Goal: Information Seeking & Learning: Find specific fact

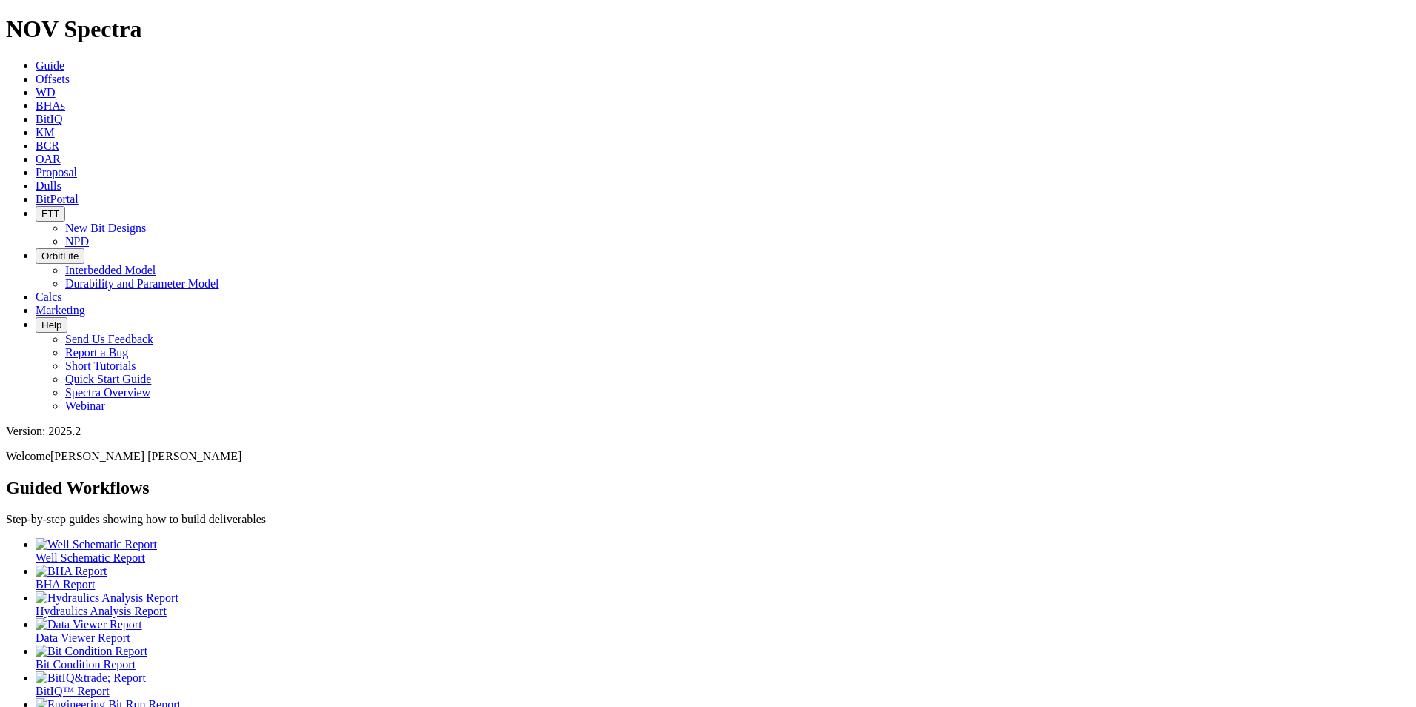
click at [36, 179] on icon at bounding box center [36, 185] width 0 height 13
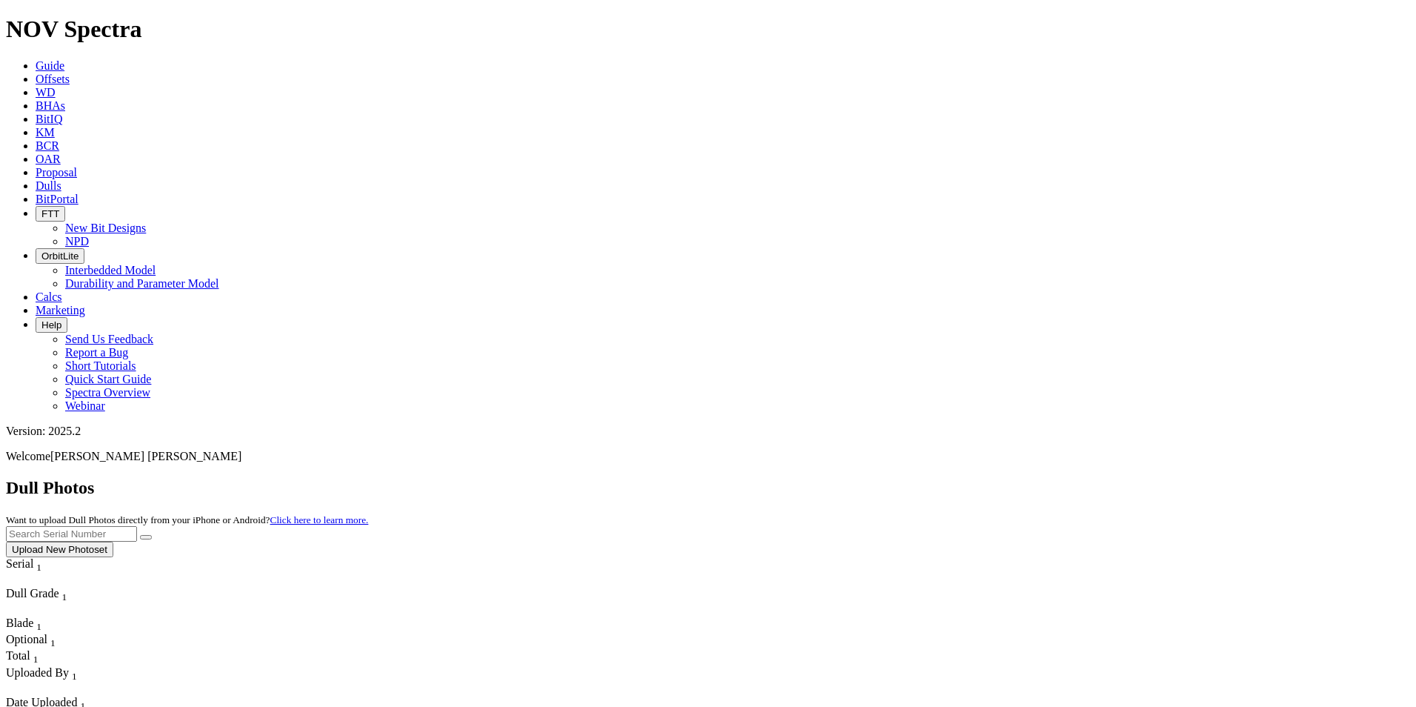
click at [36, 73] on icon at bounding box center [36, 79] width 0 height 13
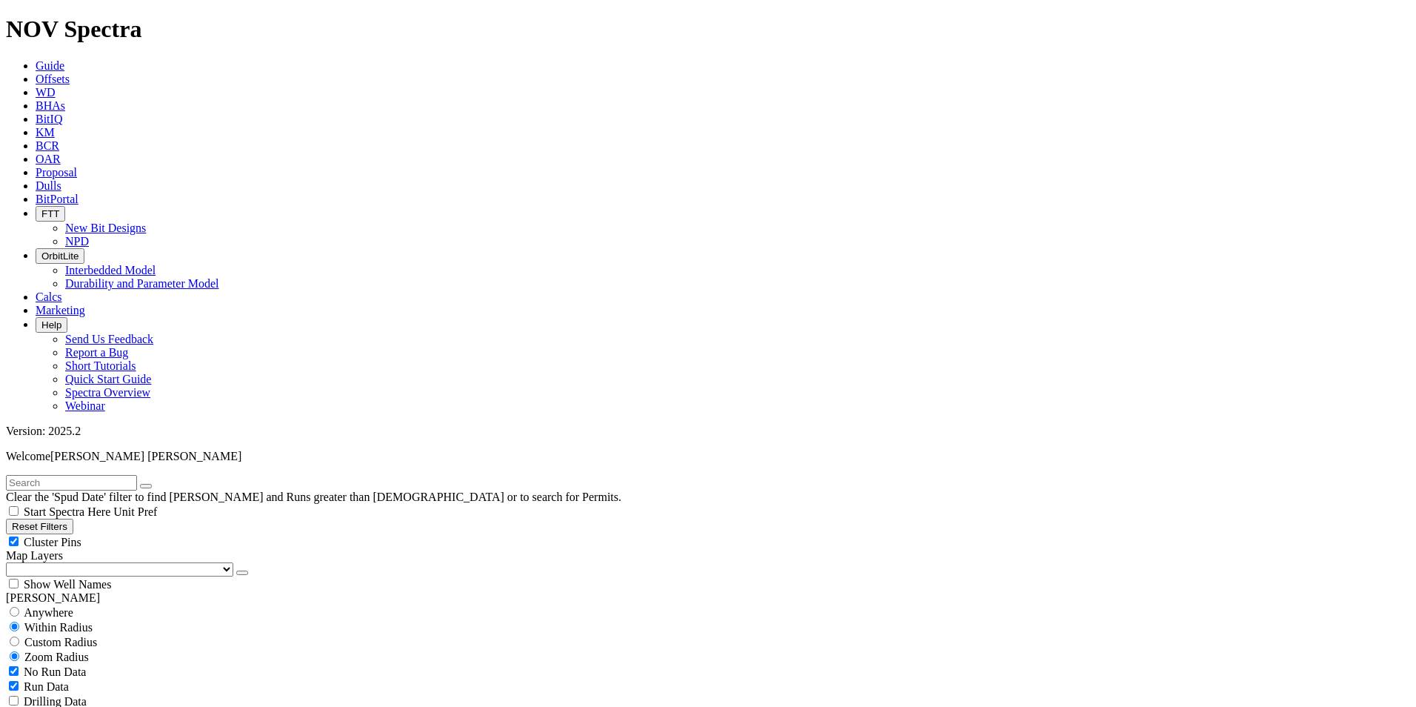
click at [81, 475] on input "text" at bounding box center [71, 483] width 131 height 16
paste input "F316065"
type input "F316065"
click at [19, 607] on input "radio" at bounding box center [15, 612] width 10 height 10
radio input "true"
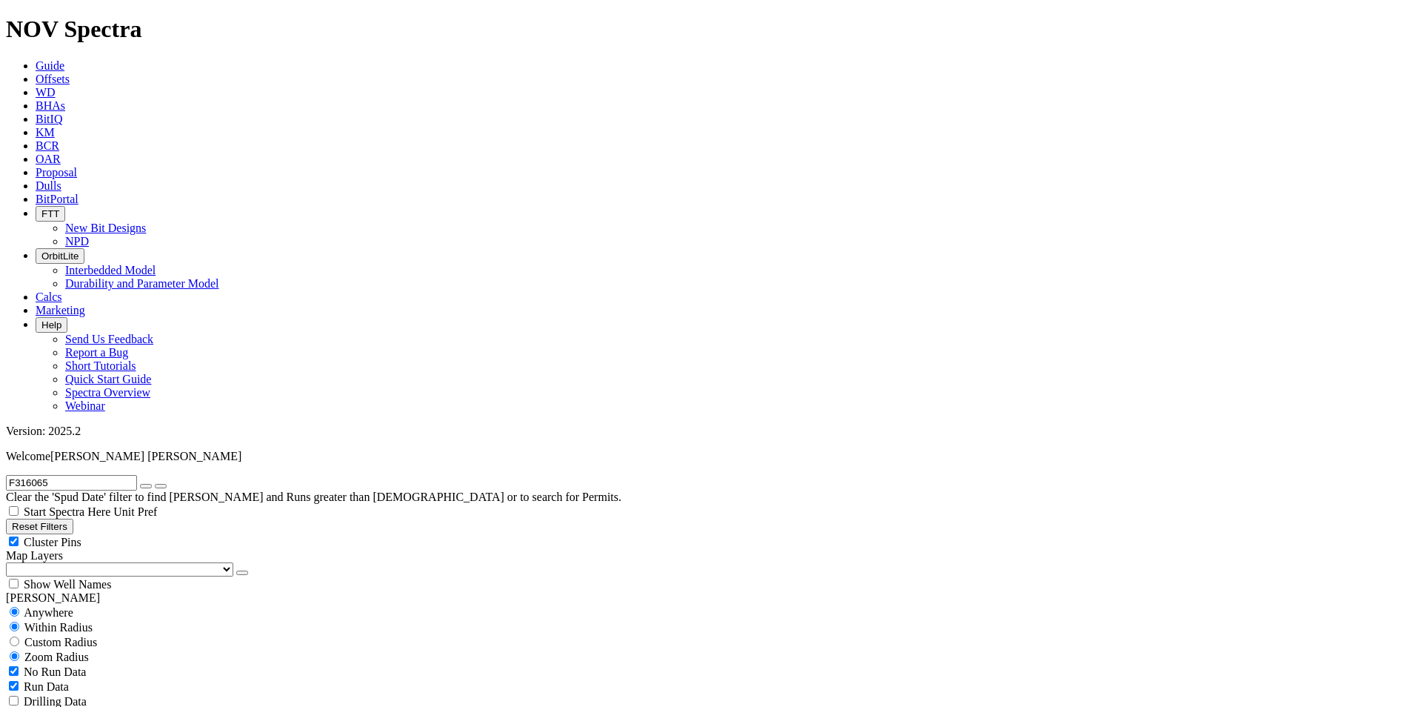
radio input "false"
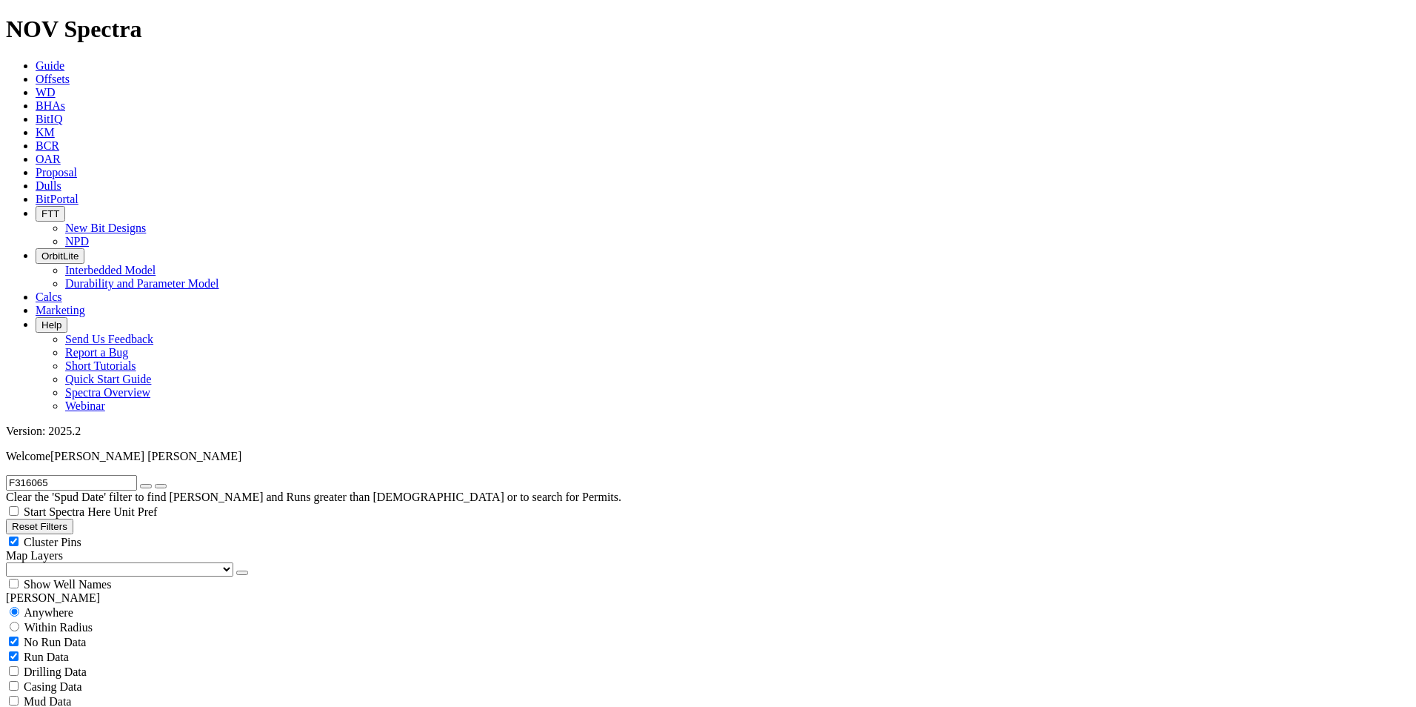
radio input "true"
click at [146, 486] on icon "button" at bounding box center [146, 486] width 0 height 0
click at [73, 635] on span "Custom Radius" at bounding box center [60, 641] width 73 height 13
radio input "true"
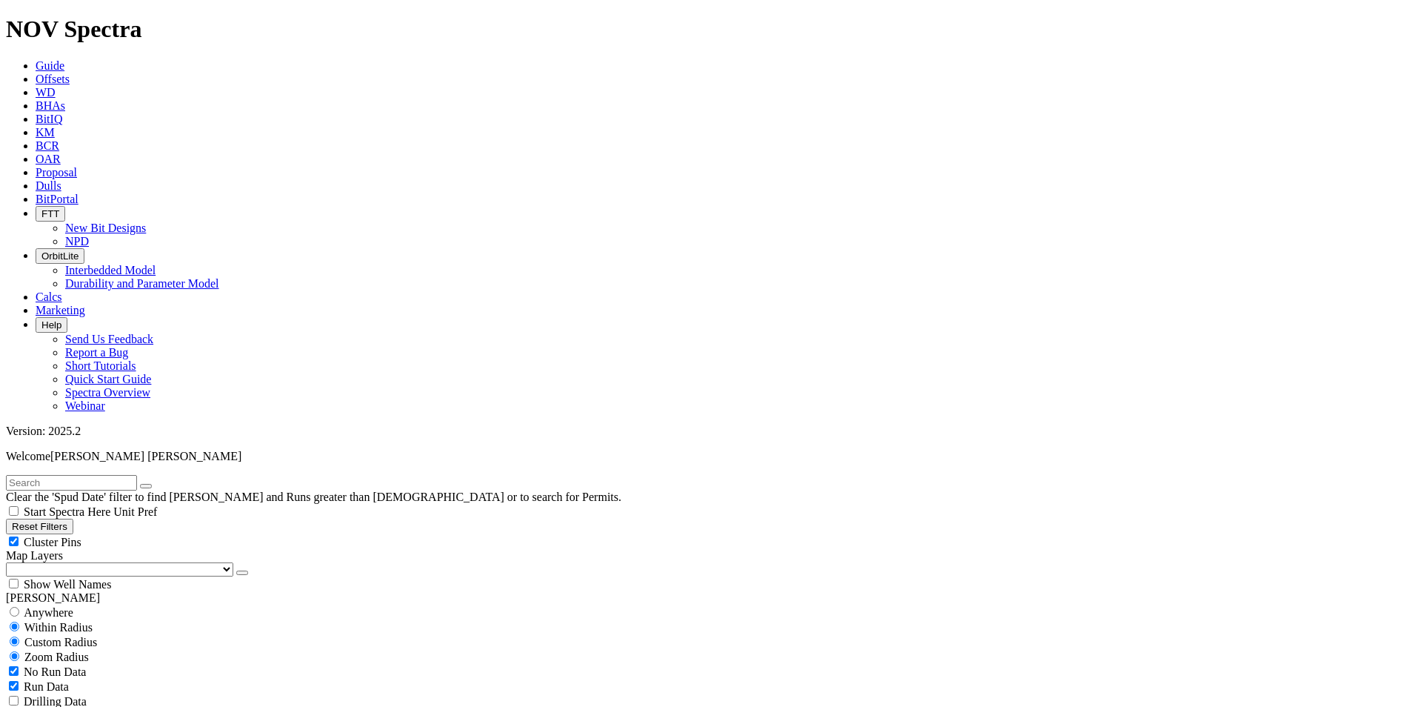
radio input "false"
radio input "true"
click at [81, 635] on span "Custom Radius" at bounding box center [60, 641] width 73 height 13
radio input "true"
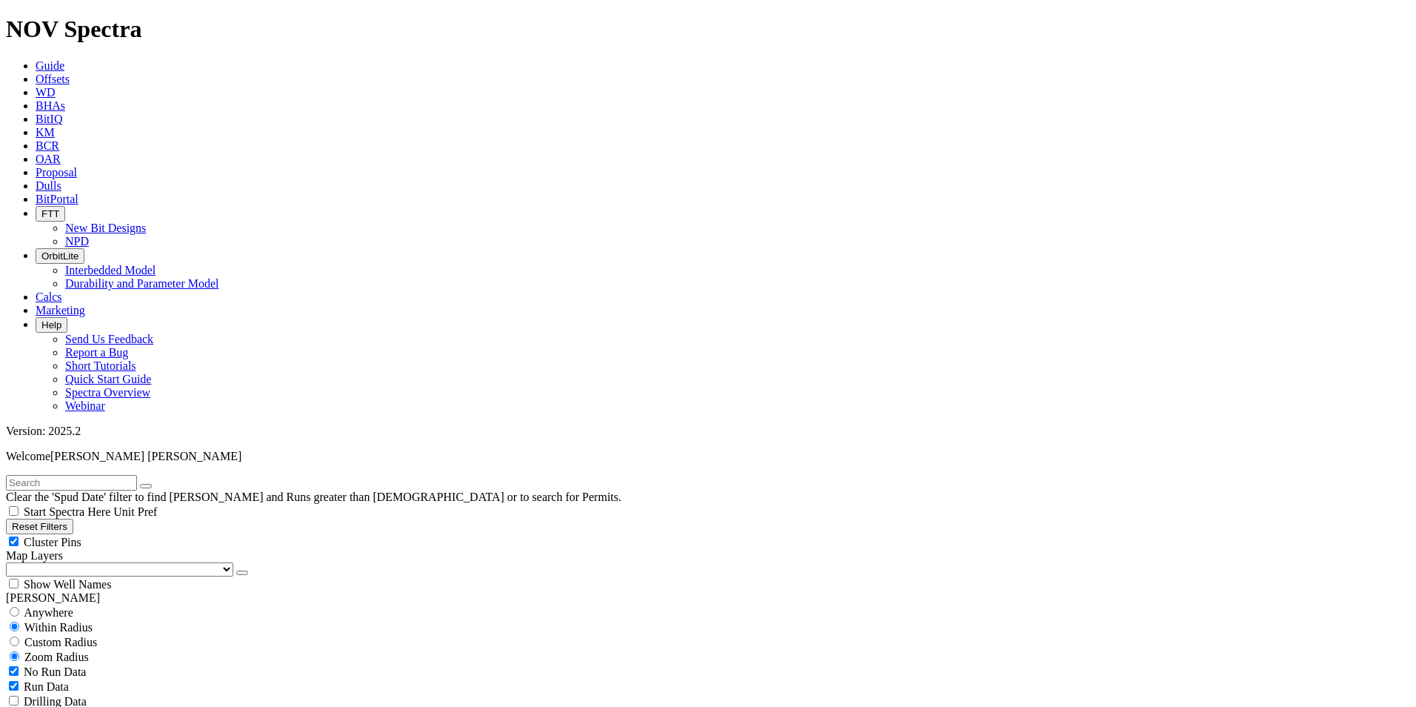
radio input "false"
click at [105, 664] on input "number" at bounding box center [71, 672] width 131 height 16
drag, startPoint x: 98, startPoint y: 281, endPoint x: 206, endPoint y: 293, distance: 108.1
type input "3"
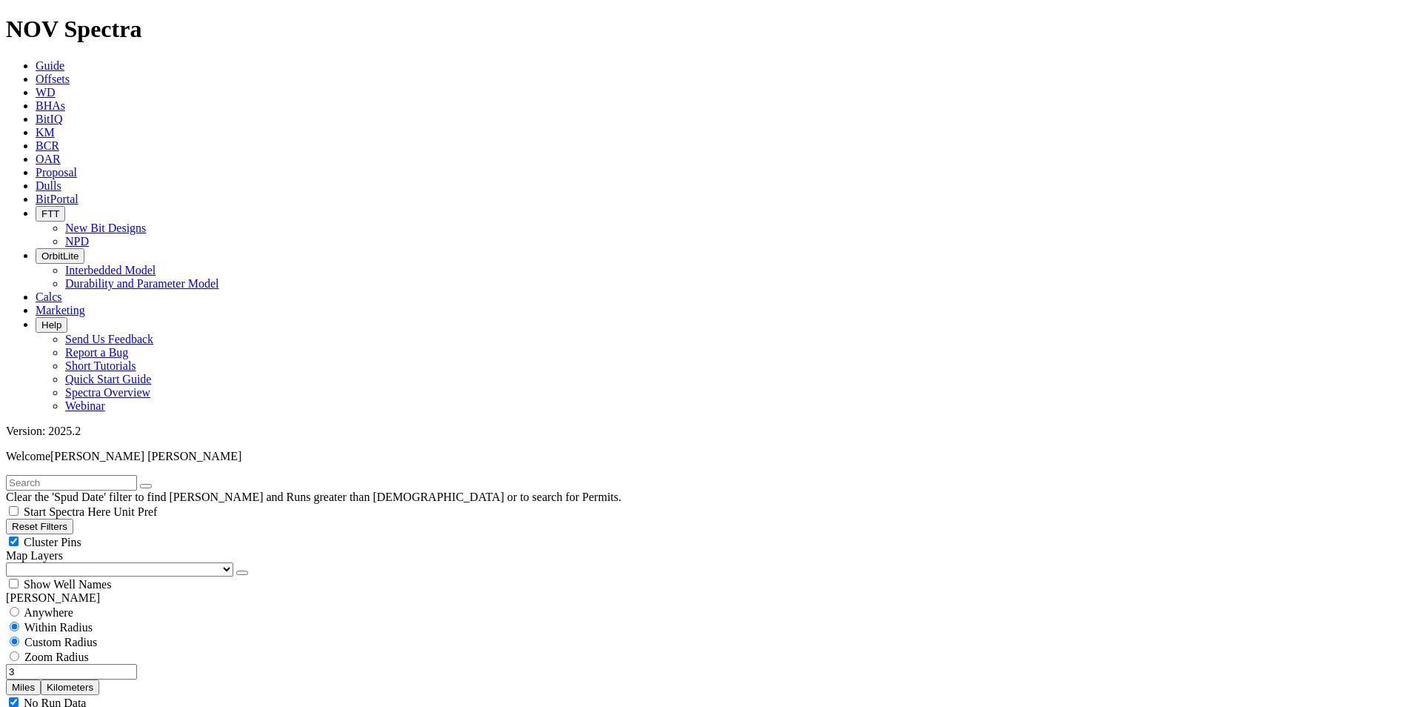
click at [41, 679] on button "Miles" at bounding box center [23, 687] width 35 height 16
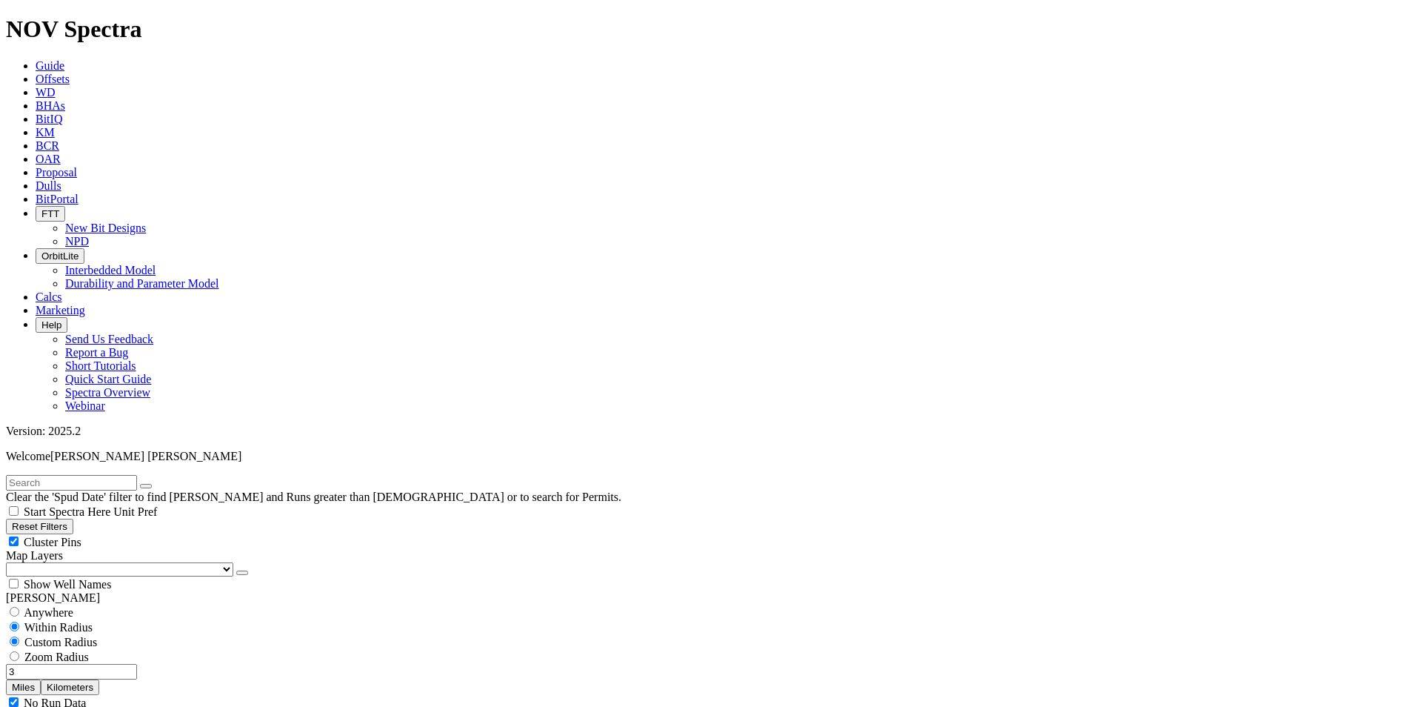
type input "[DATE]"
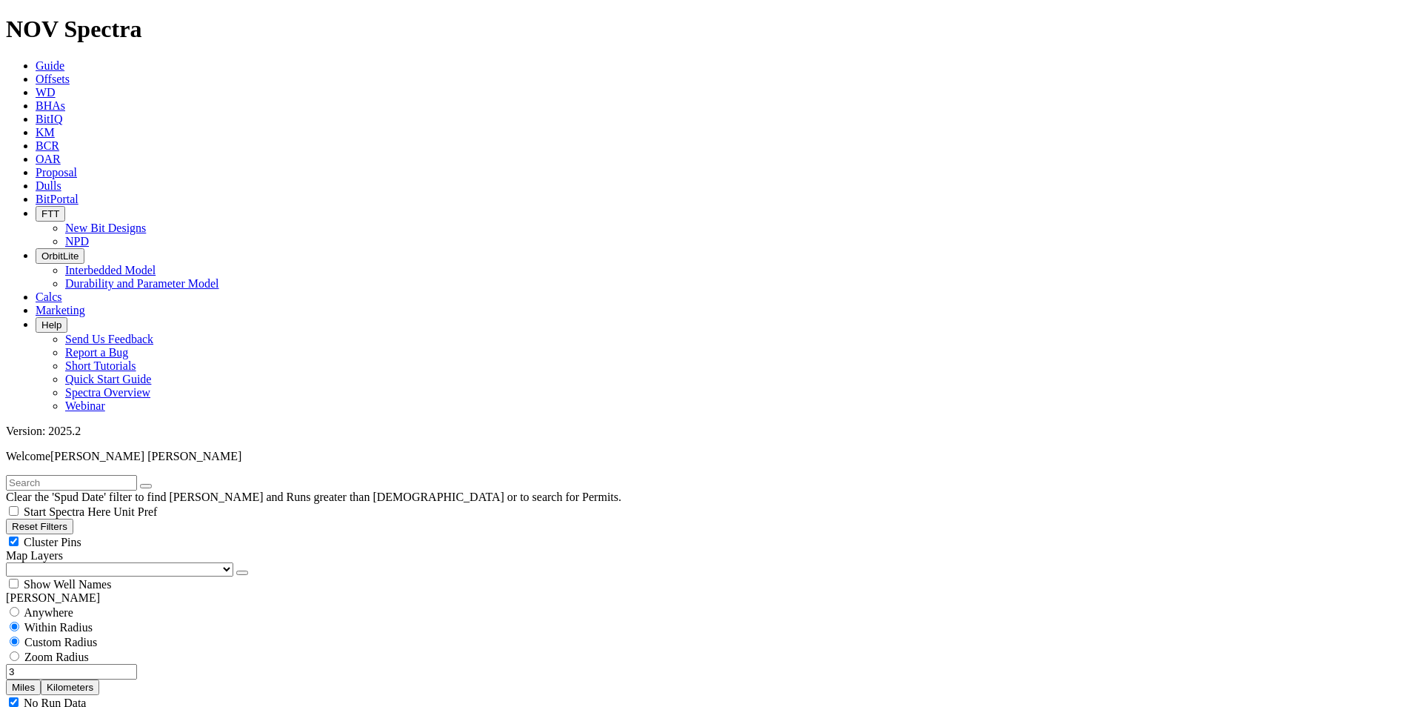
select select "9.875"
checkbox input "false"
select select "? number:9.875 ?"
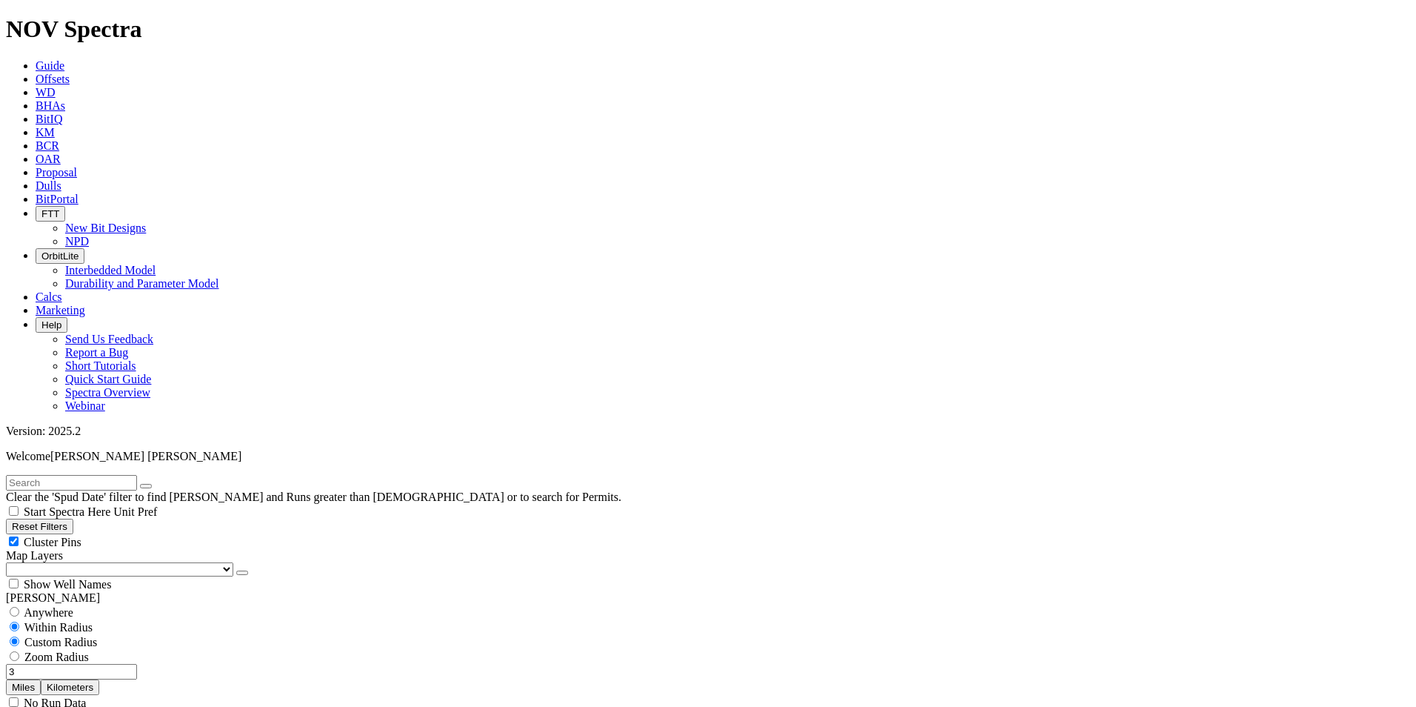
scroll to position [963, 0]
type input "7500"
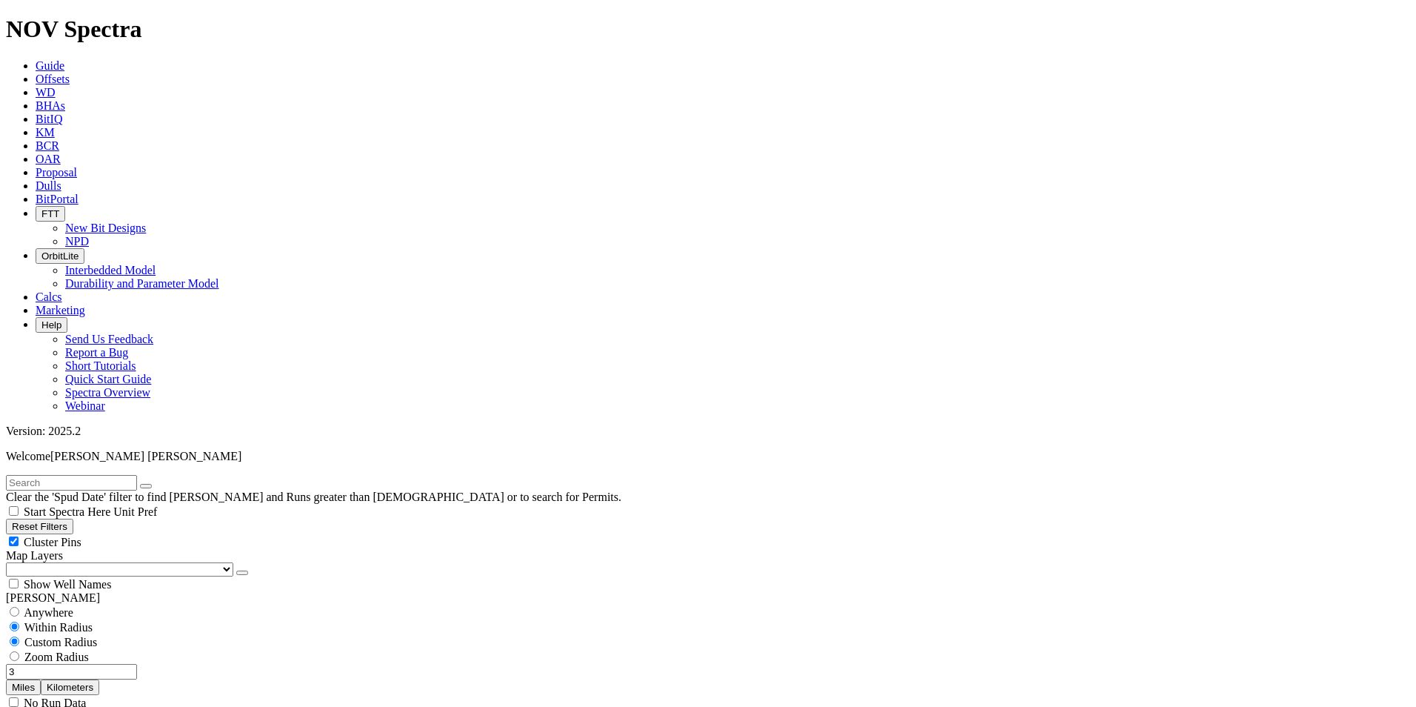
type input "[DATE]"
drag, startPoint x: 115, startPoint y: 464, endPoint x: 83, endPoint y: 464, distance: 31.8
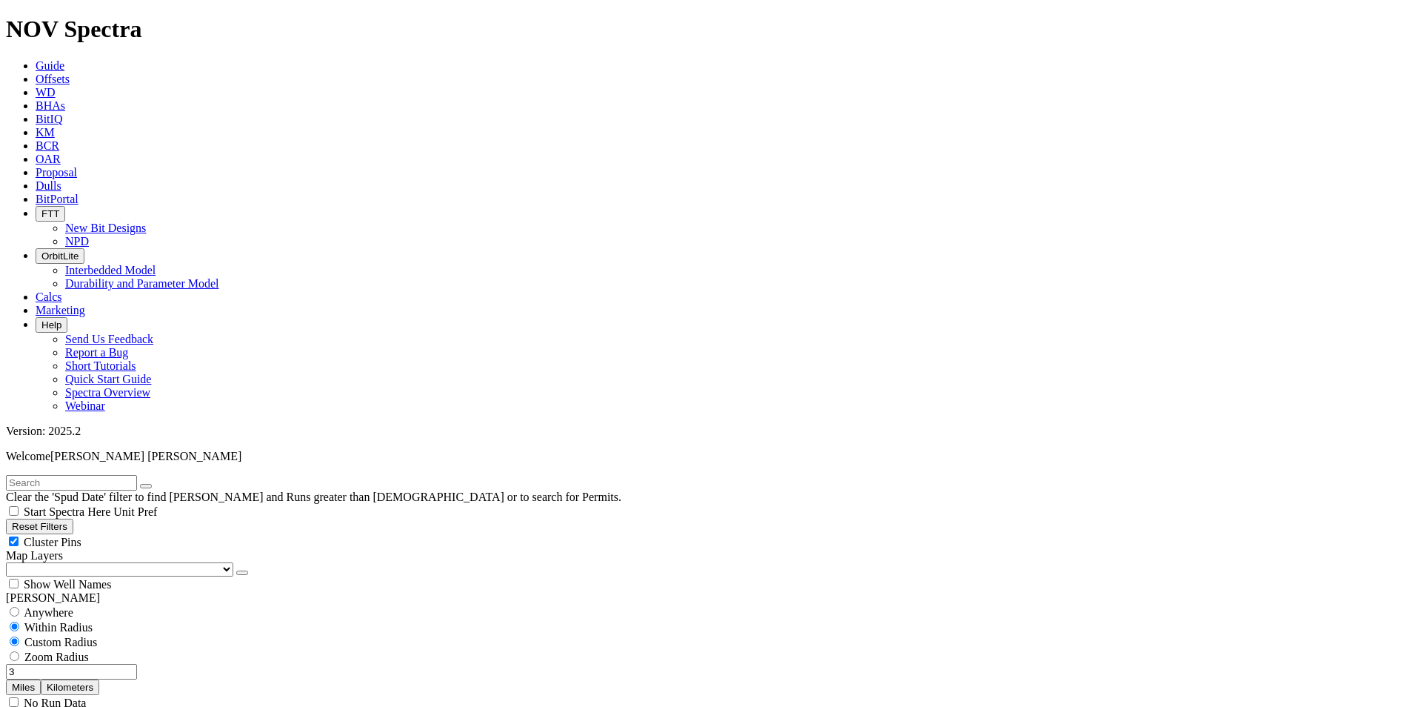
click at [106, 664] on input "3" at bounding box center [71, 672] width 131 height 16
click at [101, 664] on input "3" at bounding box center [71, 672] width 131 height 16
type input "5"
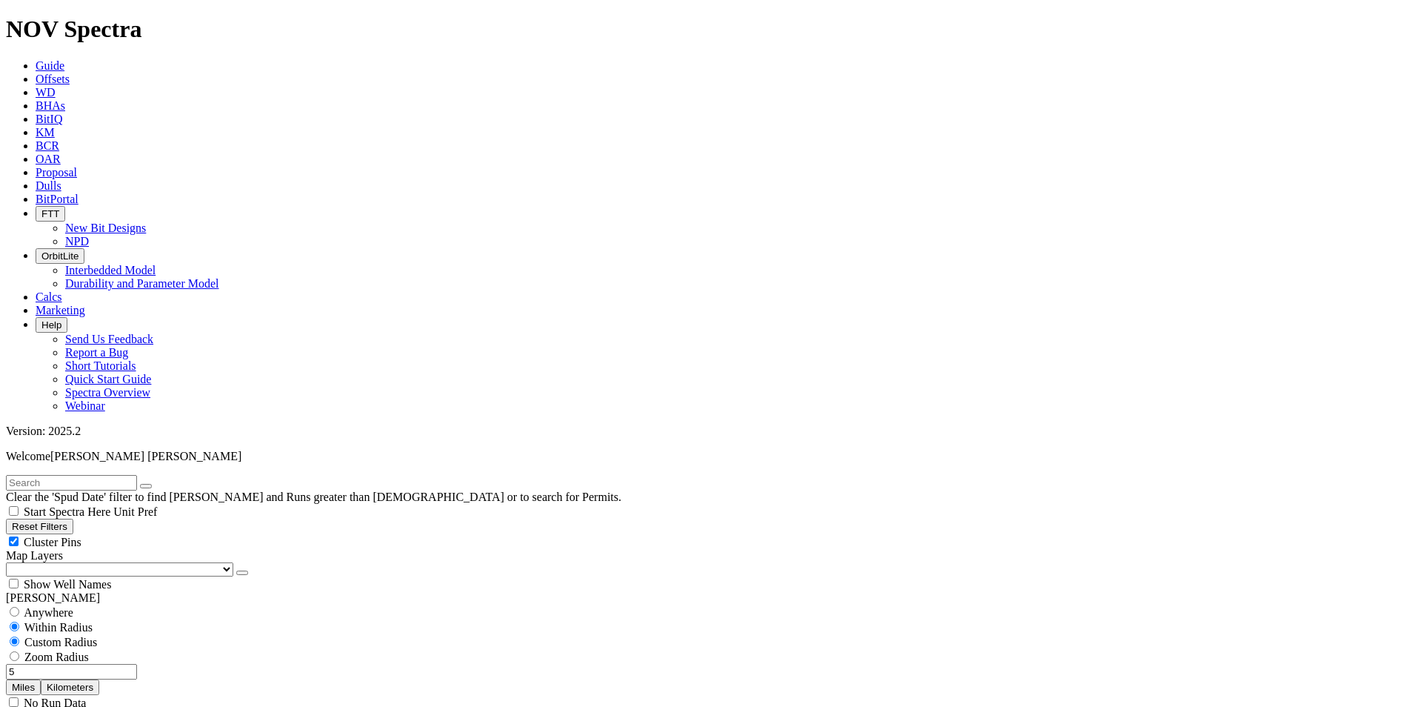
type input "[DATE]"
